Goal: Information Seeking & Learning: Compare options

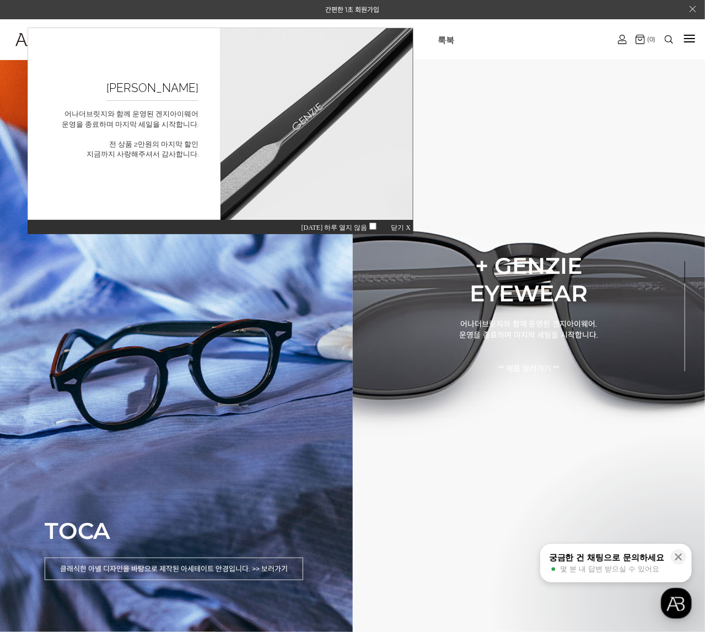
click at [395, 224] on span "닫기 X" at bounding box center [400, 227] width 20 height 8
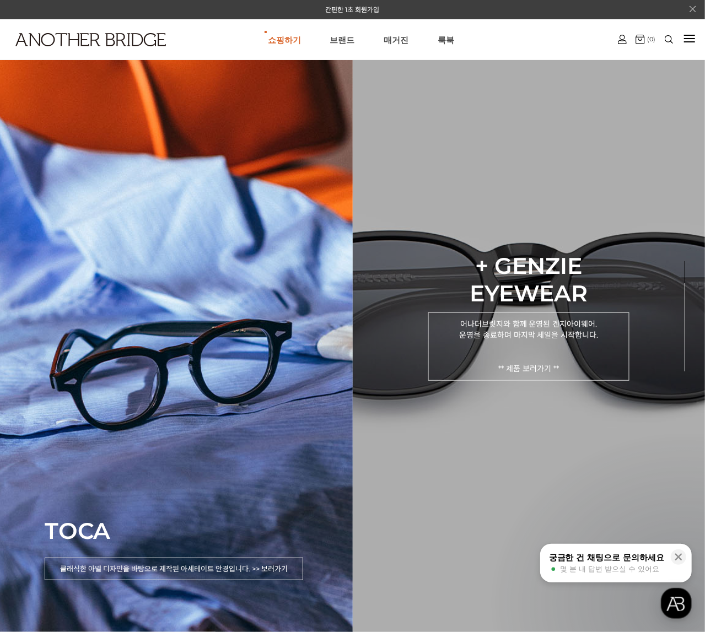
click at [536, 366] on p "어나더브릿지와 함께 운영된 겐지아이웨어. 운영을 종료하며 마지막 세일을 시작합니다. ** 제품 보러가기 **" at bounding box center [528, 346] width 201 height 68
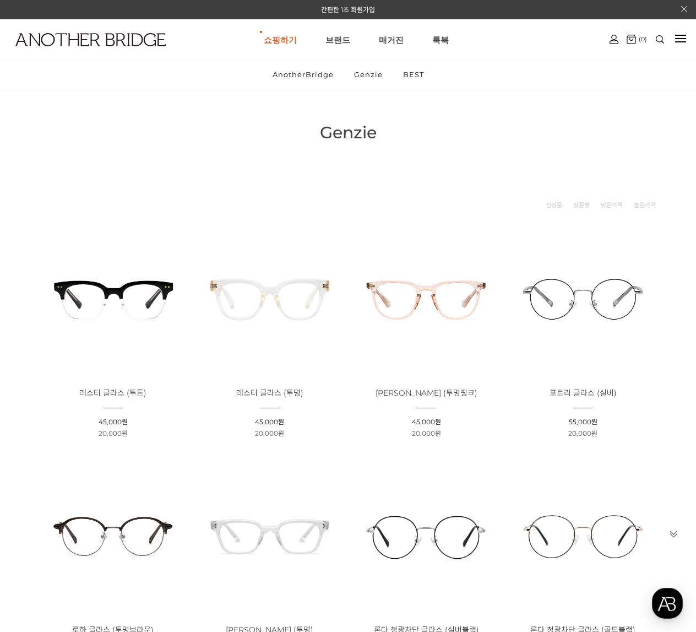
click at [145, 295] on img at bounding box center [113, 298] width 149 height 149
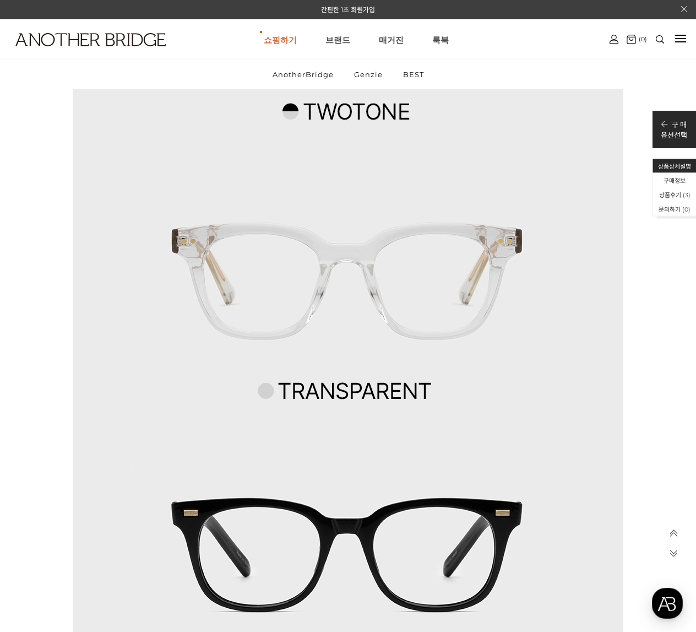
scroll to position [4352, 0]
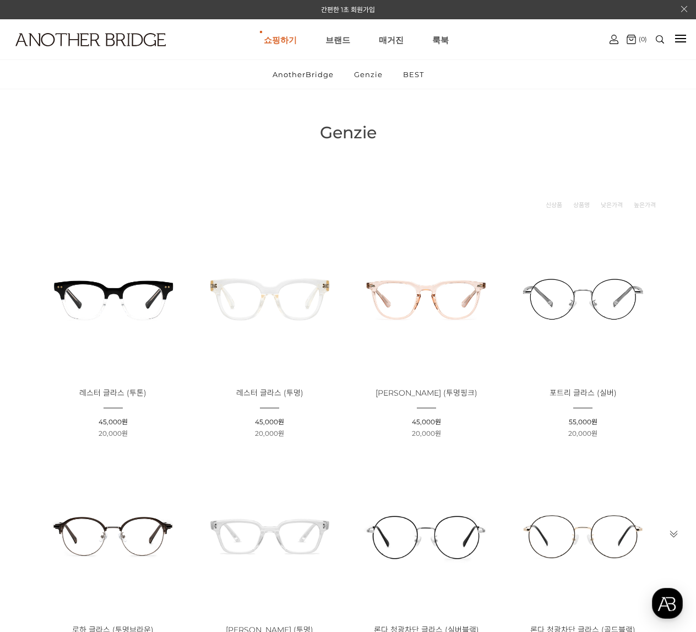
click at [152, 517] on img at bounding box center [113, 535] width 149 height 149
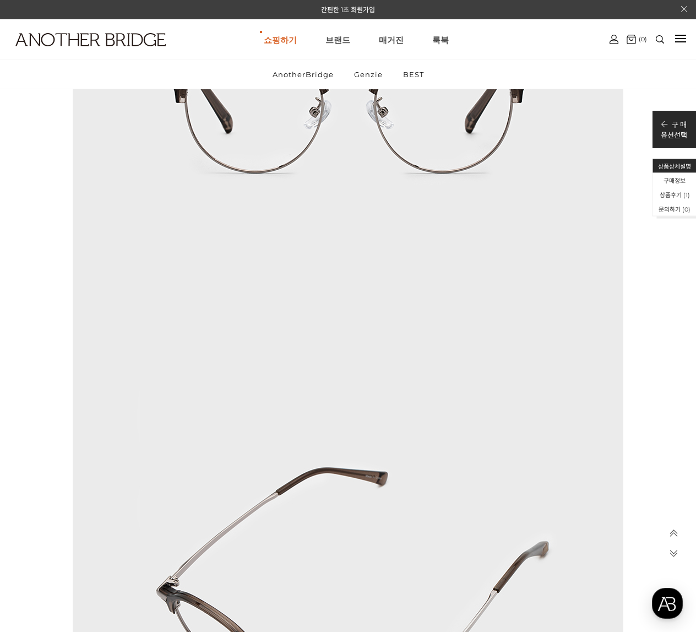
scroll to position [4319, 0]
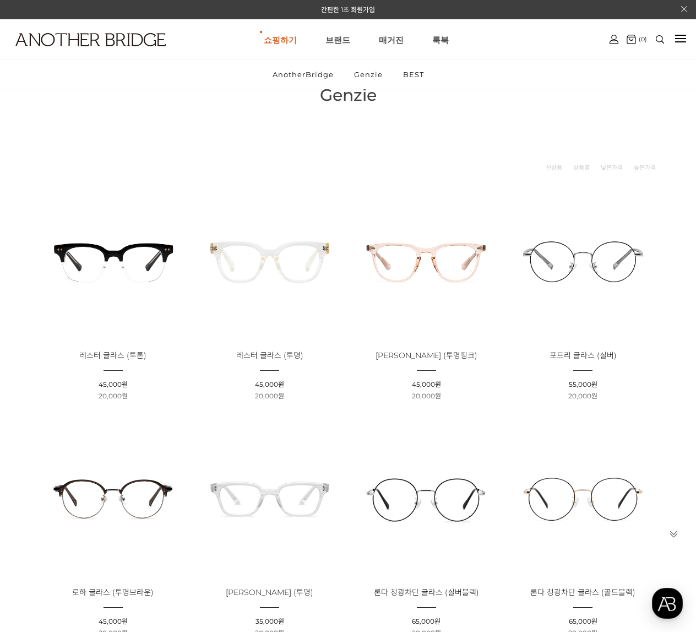
scroll to position [55, 0]
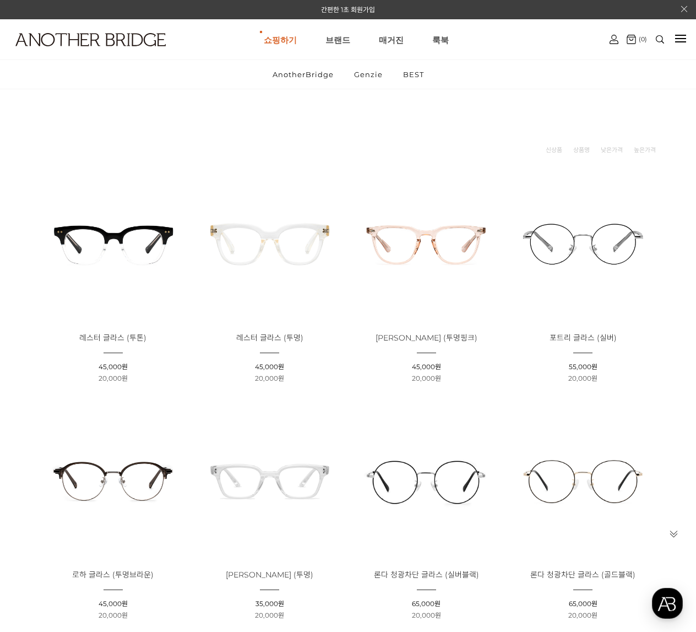
click at [281, 472] on img at bounding box center [270, 479] width 149 height 149
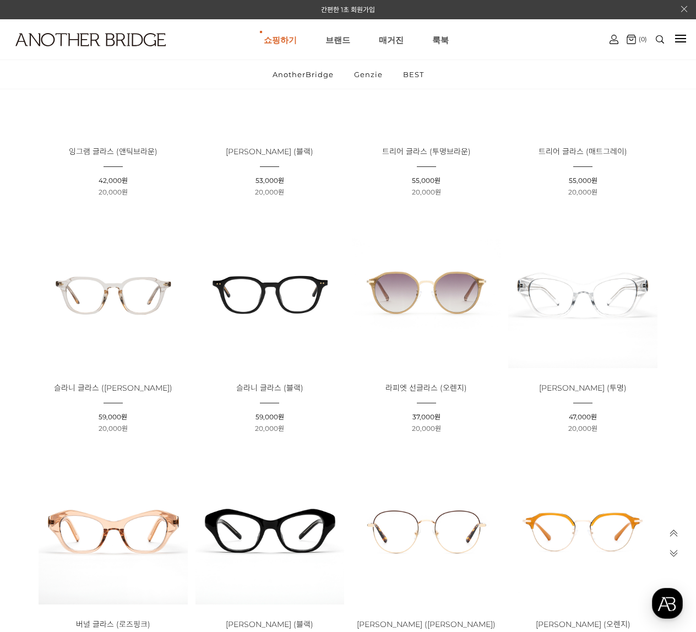
scroll to position [2204, 0]
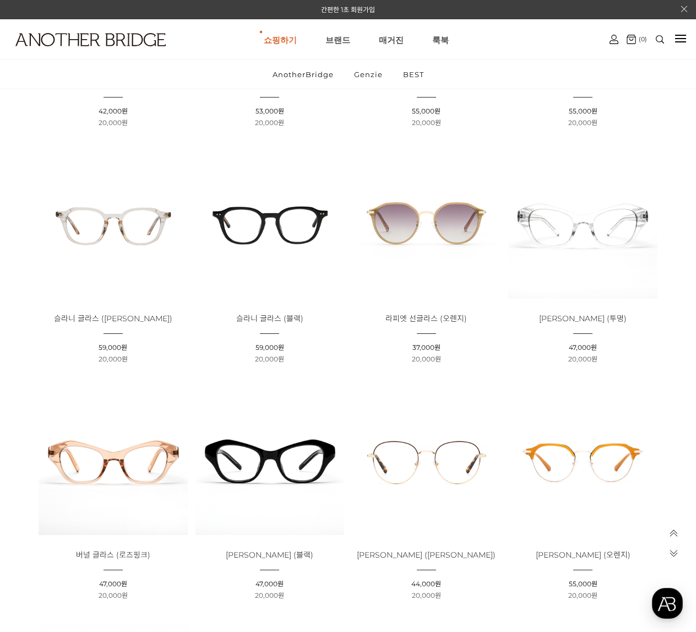
click at [275, 238] on img at bounding box center [270, 224] width 149 height 149
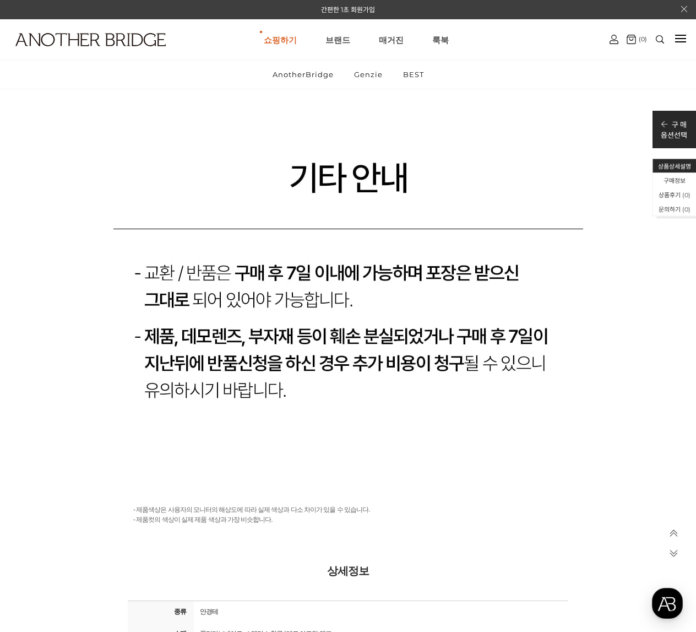
scroll to position [10729, 0]
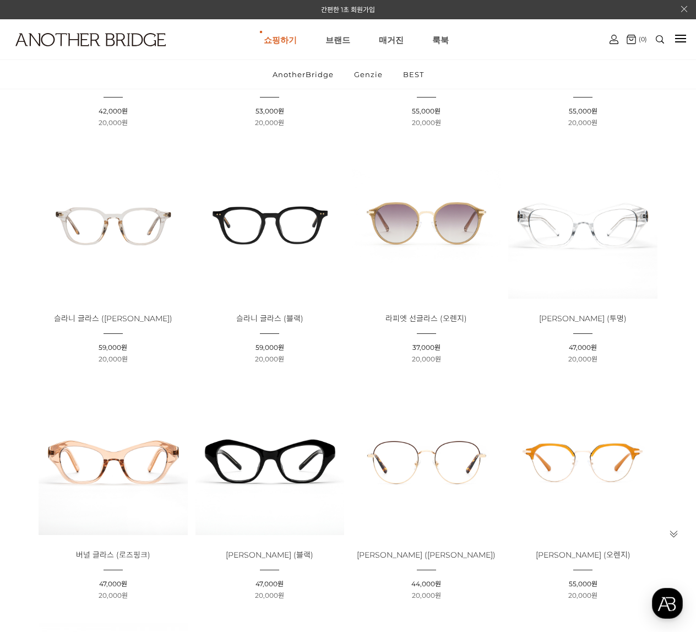
click at [254, 457] on img at bounding box center [270, 460] width 149 height 149
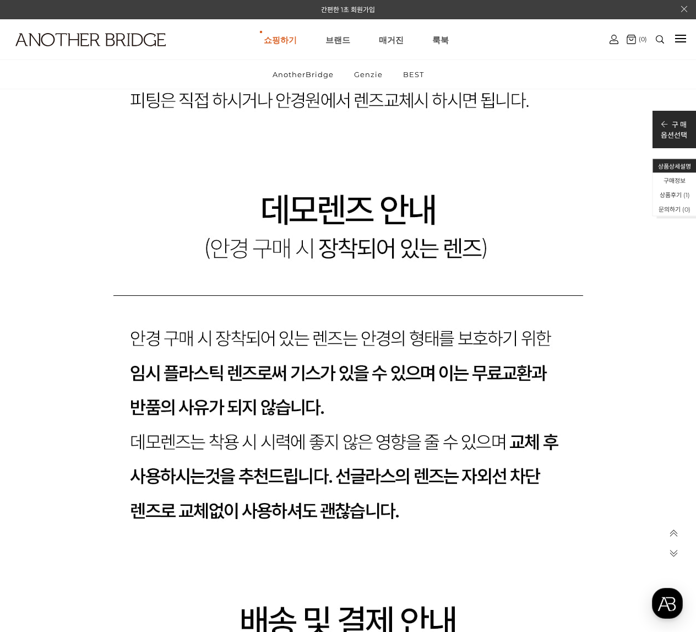
scroll to position [8023, 0]
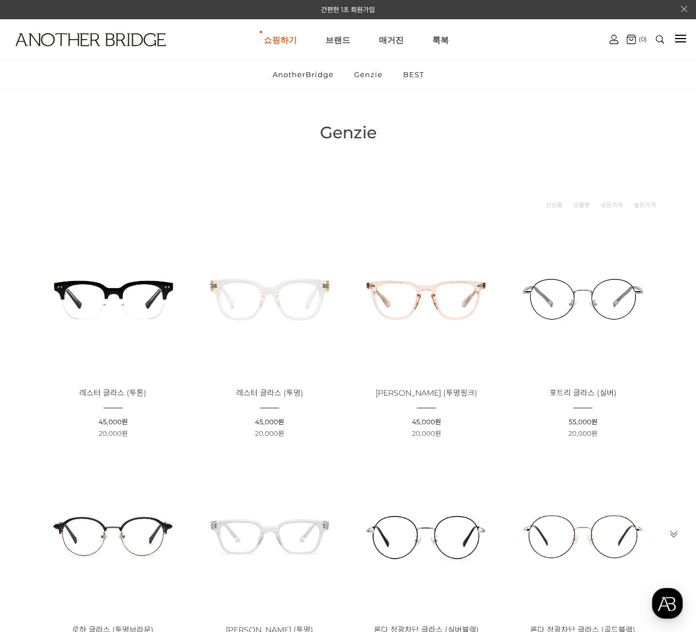
drag, startPoint x: 560, startPoint y: 408, endPoint x: 496, endPoint y: 115, distance: 299.9
click at [110, 39] on img at bounding box center [90, 39] width 150 height 13
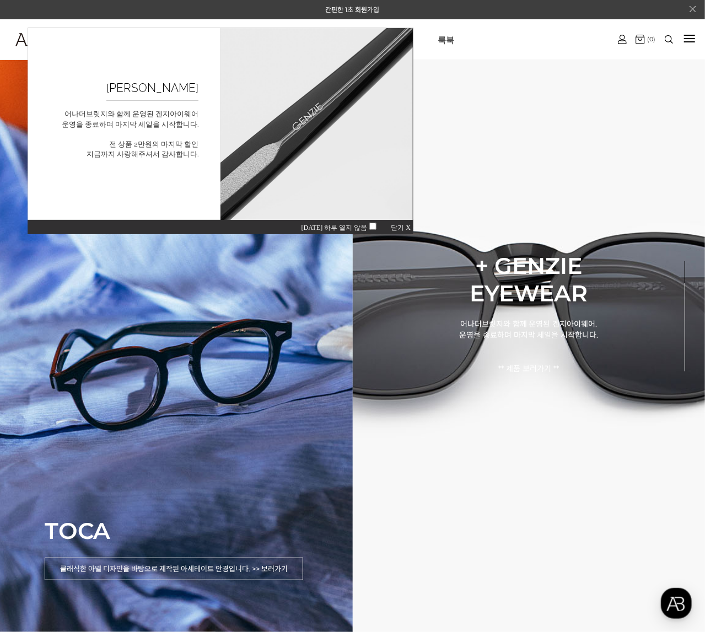
click at [398, 225] on span "닫기 X" at bounding box center [400, 227] width 20 height 8
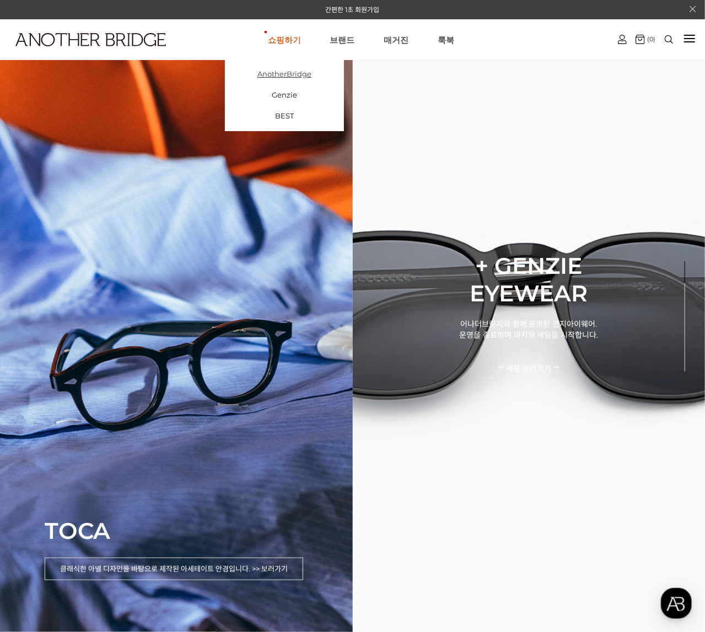
click at [291, 73] on link "AnotherBridge" at bounding box center [284, 73] width 119 height 21
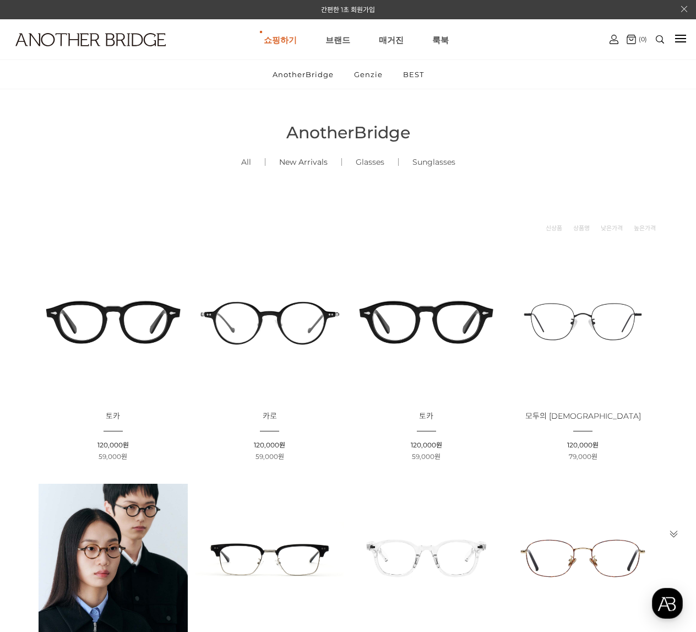
drag, startPoint x: 541, startPoint y: 471, endPoint x: 323, endPoint y: 175, distance: 368.0
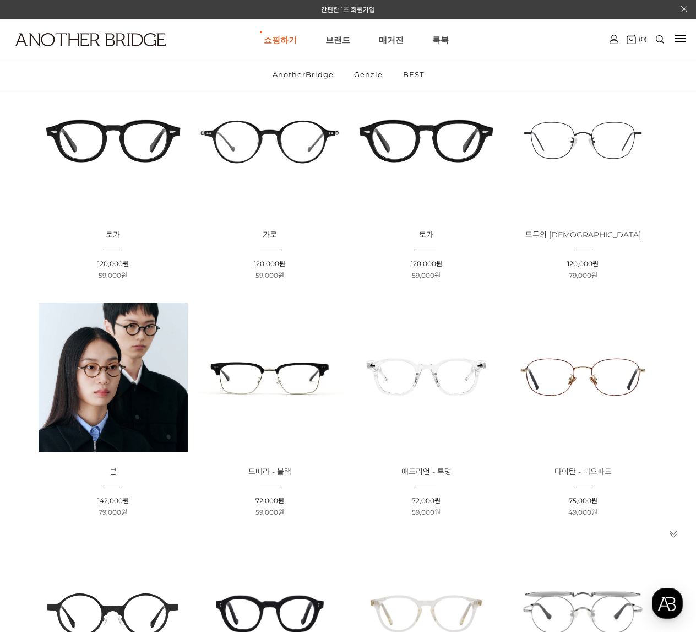
scroll to position [165, 0]
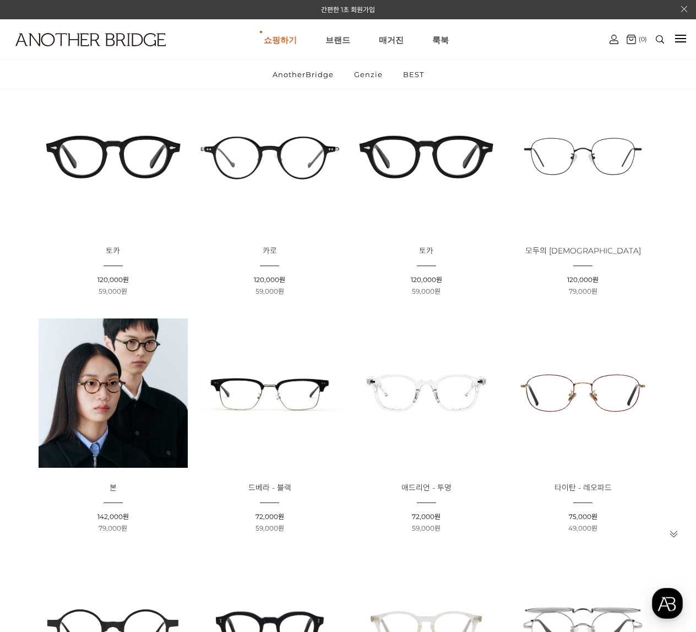
click at [277, 412] on img at bounding box center [270, 392] width 149 height 149
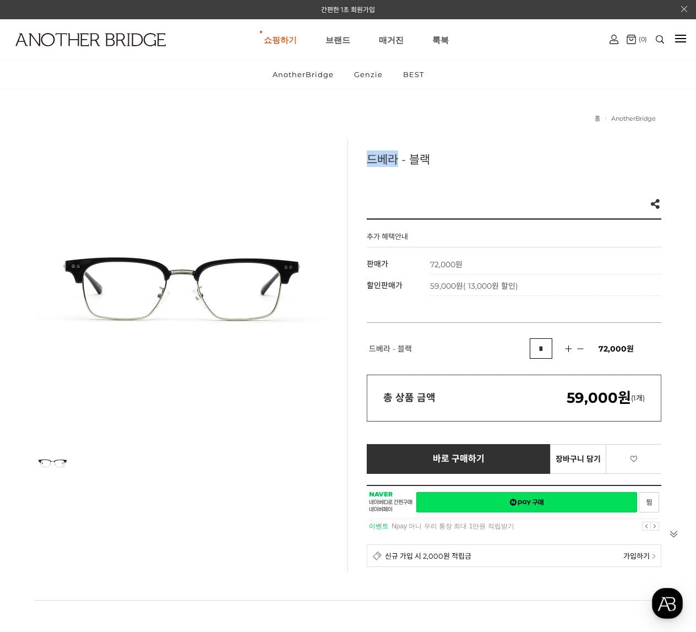
drag, startPoint x: 396, startPoint y: 158, endPoint x: 362, endPoint y: 159, distance: 34.2
click at [362, 159] on div "드베라 - 블랙 Like 0 제품의 링크를 복사하여 공유하실 수 있습니다. FACEBOOK TWEETER URL 복사 추가 혜택안내 기본 정보…" at bounding box center [505, 355] width 314 height 433
copy h3 "드베라"
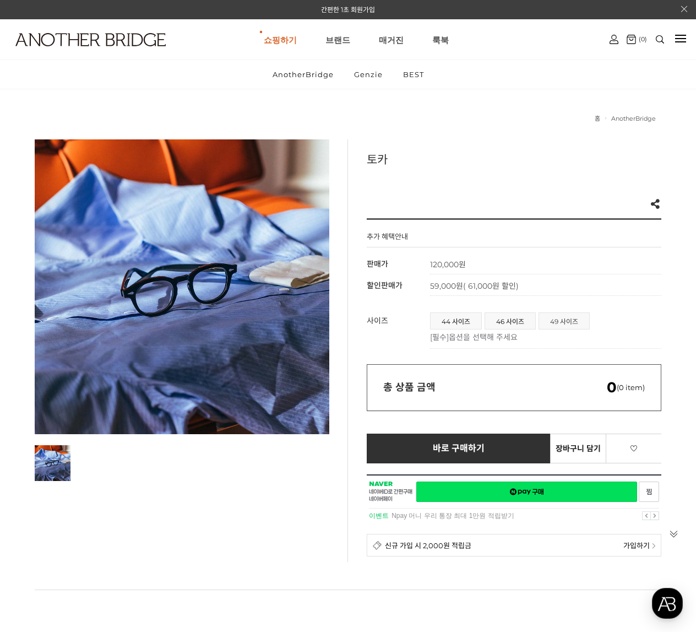
click at [573, 317] on span "49 사이즈" at bounding box center [564, 321] width 50 height 16
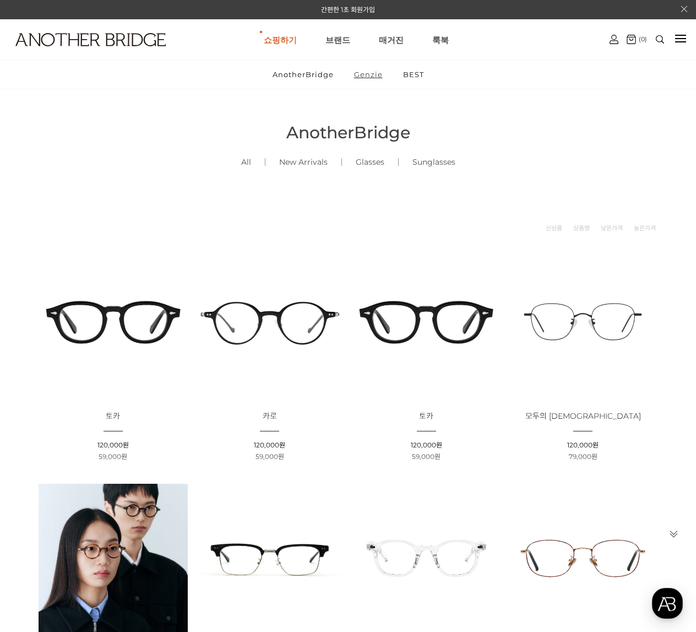
click at [371, 74] on link "Genzie" at bounding box center [368, 74] width 47 height 29
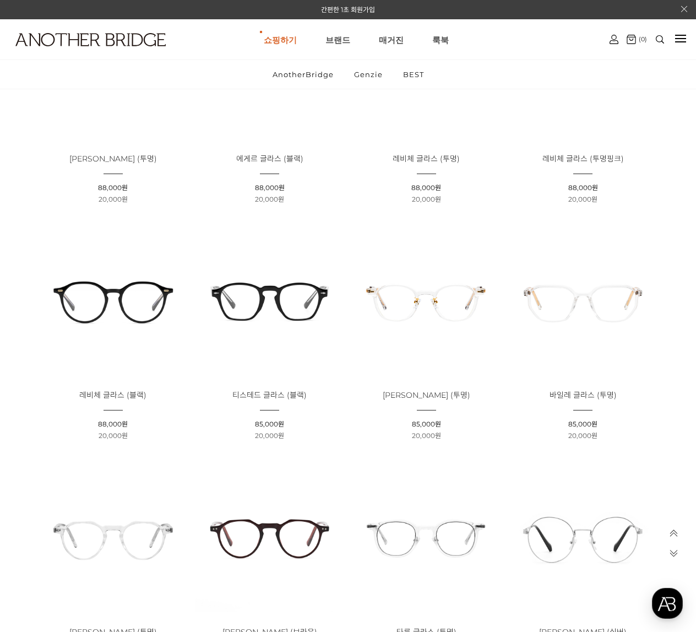
scroll to position [1102, 0]
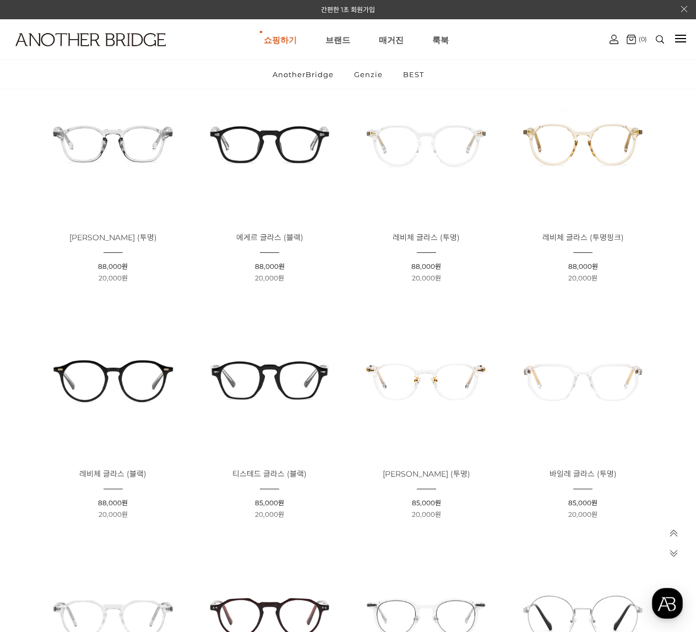
click at [284, 153] on img at bounding box center [270, 143] width 149 height 149
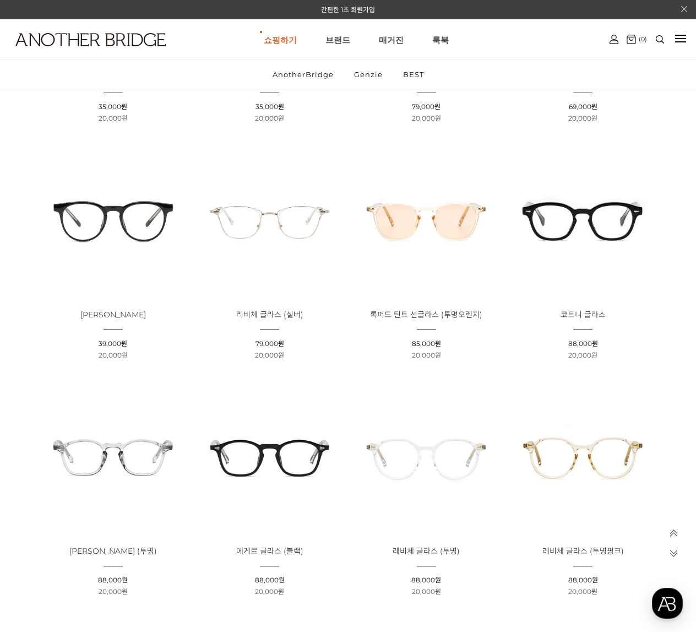
scroll to position [771, 0]
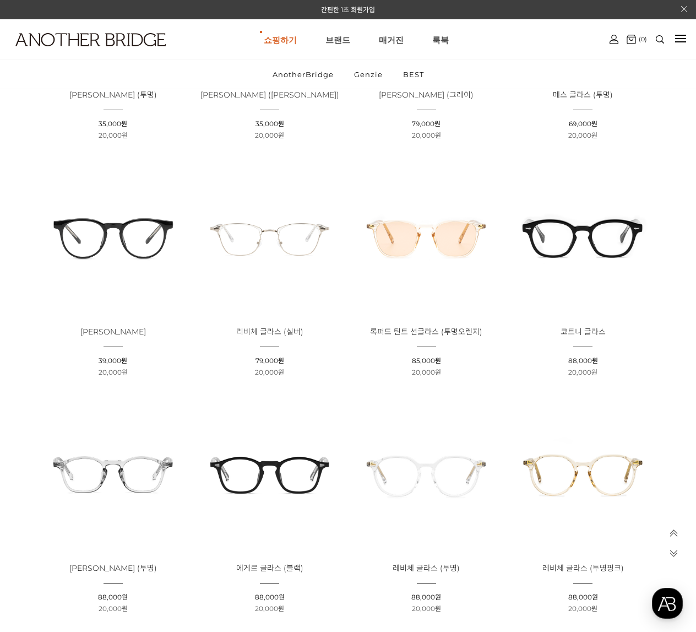
click at [588, 223] on img at bounding box center [583, 237] width 149 height 149
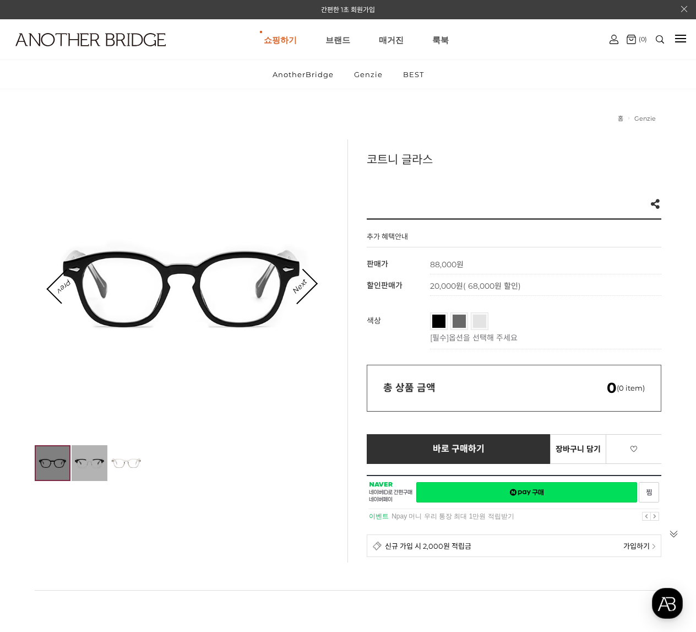
click at [92, 461] on img at bounding box center [90, 463] width 36 height 36
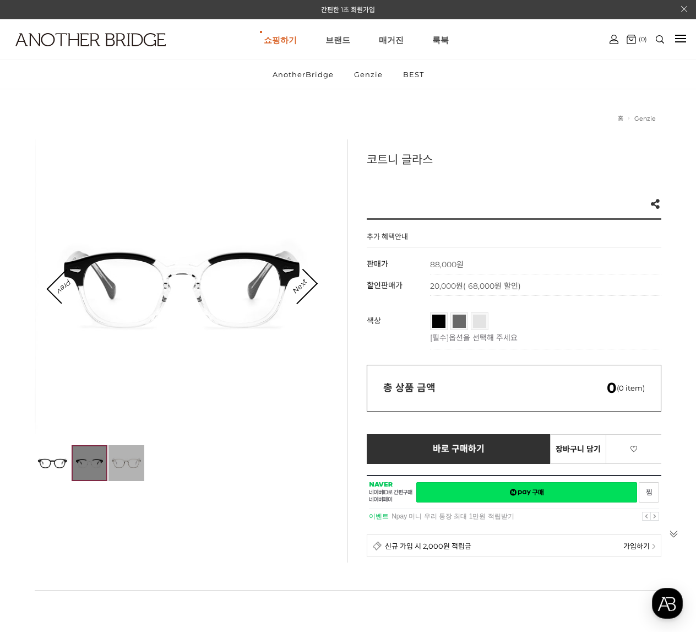
click at [126, 459] on img at bounding box center [127, 463] width 36 height 36
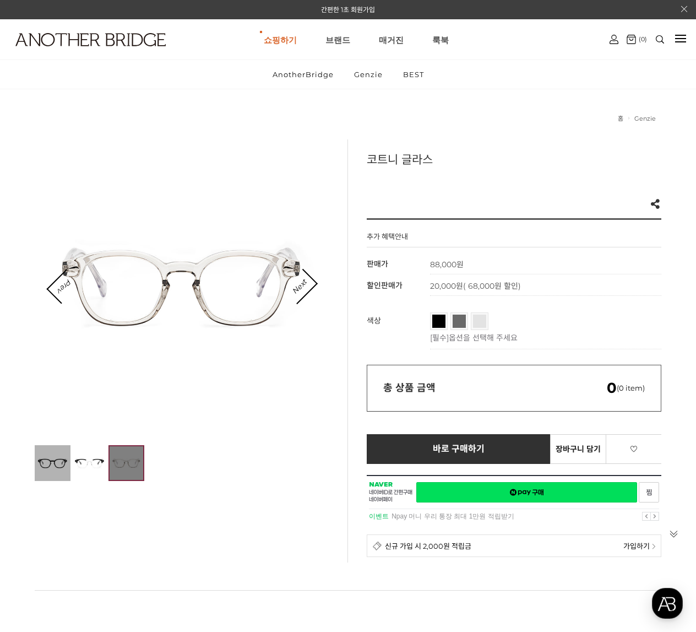
click at [45, 459] on img at bounding box center [53, 463] width 36 height 36
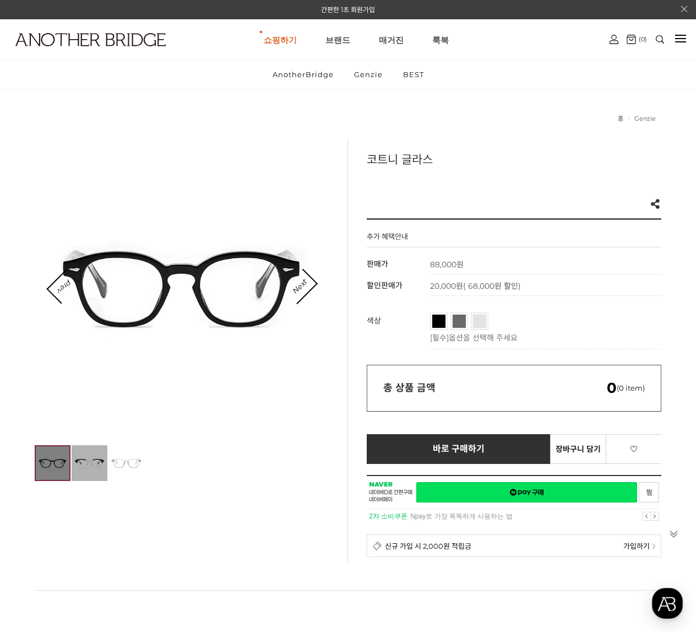
click at [79, 460] on img at bounding box center [90, 463] width 36 height 36
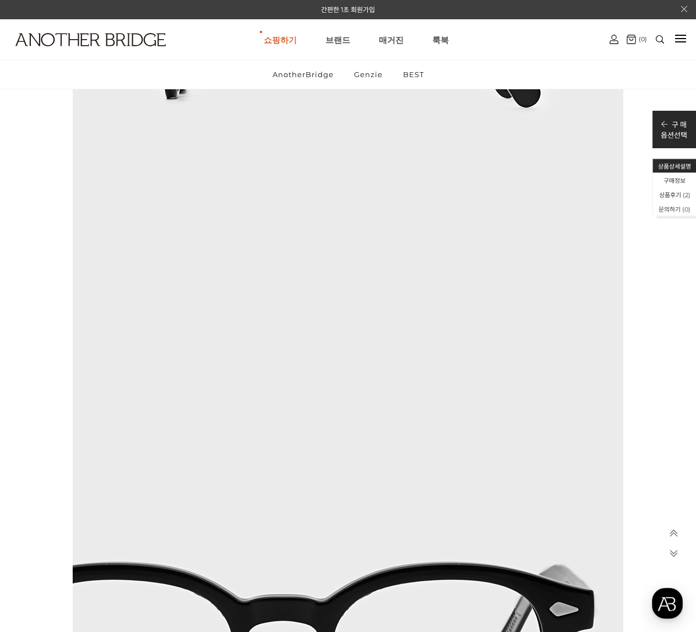
scroll to position [7107, 0]
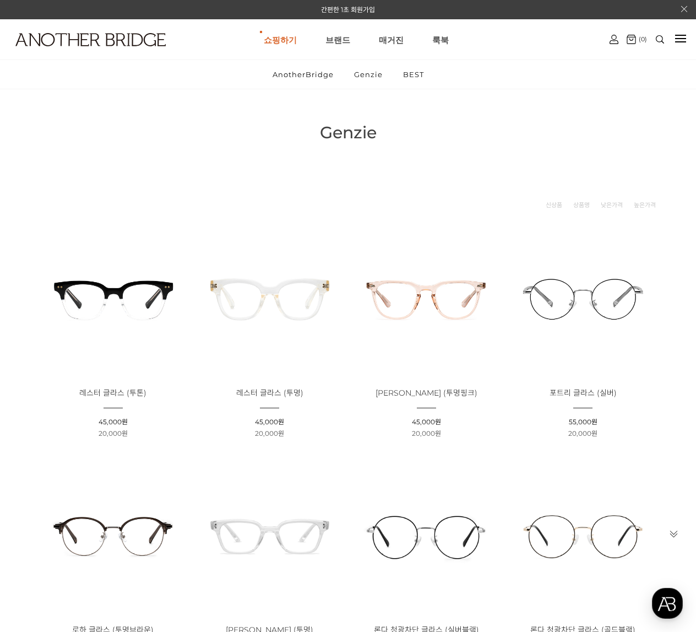
click at [151, 296] on img at bounding box center [113, 298] width 149 height 149
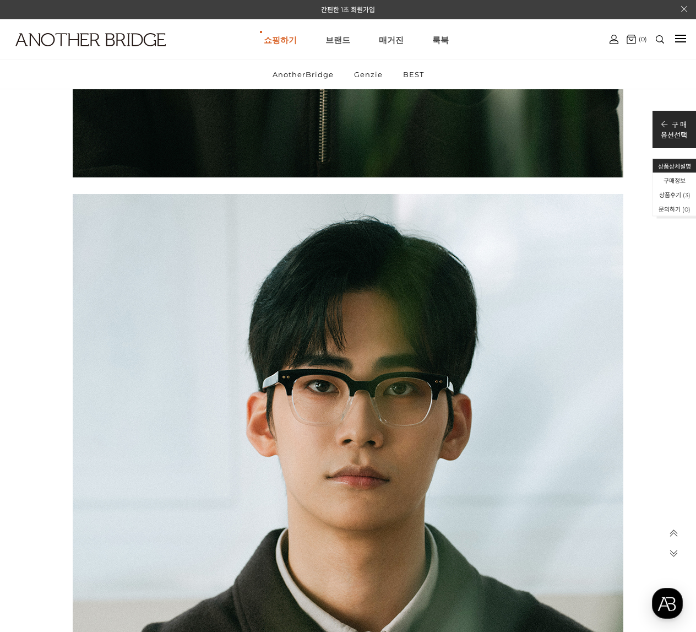
scroll to position [2479, 0]
